Goal: Task Accomplishment & Management: Use online tool/utility

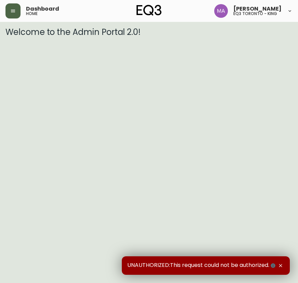
click at [16, 9] on button "button" at bounding box center [12, 10] width 15 height 15
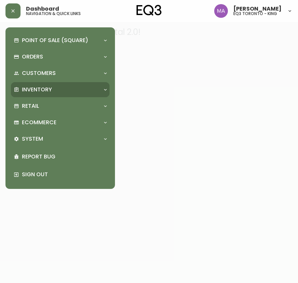
click at [50, 87] on p "Inventory" at bounding box center [37, 90] width 30 height 8
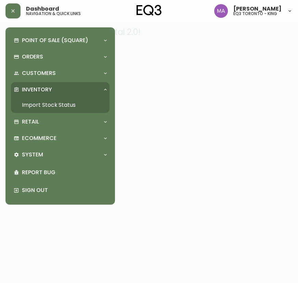
click at [68, 106] on link "Import Stock Status" at bounding box center [60, 105] width 98 height 16
